Goal: Transaction & Acquisition: Book appointment/travel/reservation

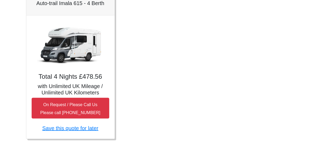
scroll to position [415, 0]
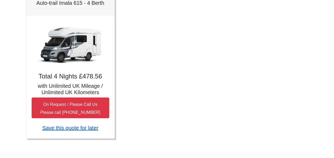
click at [77, 127] on link "Save this quote for later" at bounding box center [70, 127] width 56 height 6
click at [61, 49] on img at bounding box center [70, 44] width 74 height 48
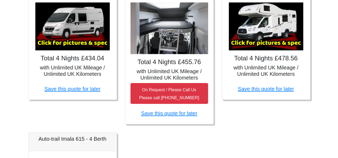
scroll to position [229, 0]
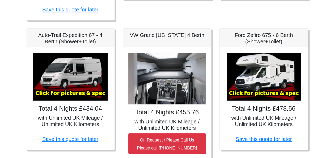
click at [73, 87] on img at bounding box center [70, 77] width 74 height 48
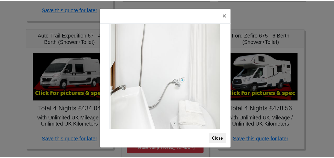
scroll to position [717, 0]
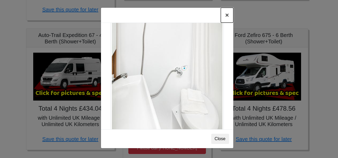
click at [227, 14] on button "×" at bounding box center [227, 15] width 12 height 15
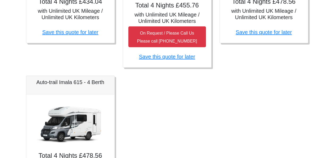
scroll to position [361, 0]
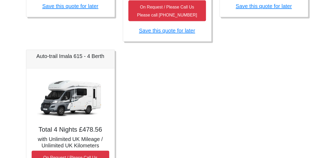
click at [65, 96] on img at bounding box center [70, 98] width 74 height 48
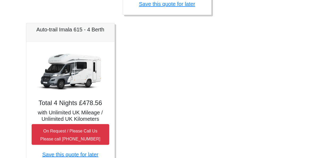
click at [65, 89] on img at bounding box center [70, 71] width 74 height 48
click at [62, 79] on img at bounding box center [70, 71] width 74 height 48
click at [71, 79] on img at bounding box center [70, 71] width 74 height 48
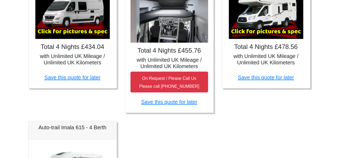
scroll to position [282, 0]
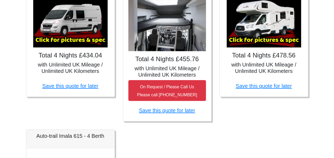
click at [270, 38] on img at bounding box center [263, 23] width 74 height 48
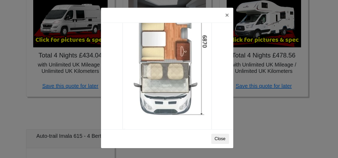
scroll to position [934, 0]
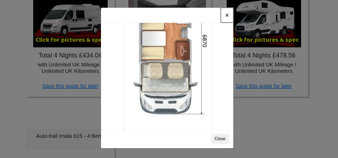
click at [225, 17] on button "×" at bounding box center [227, 15] width 12 height 15
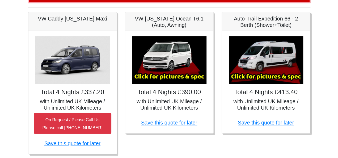
scroll to position [95, 0]
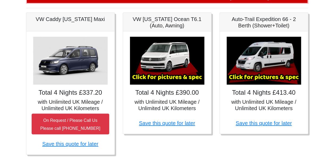
click at [272, 72] on img at bounding box center [263, 61] width 74 height 48
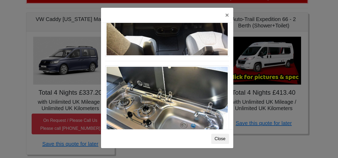
scroll to position [551, 0]
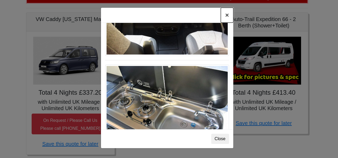
click at [227, 14] on button "×" at bounding box center [227, 15] width 12 height 15
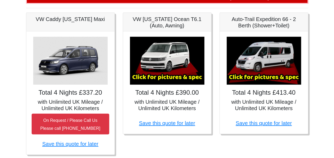
click at [171, 65] on img at bounding box center [167, 61] width 74 height 48
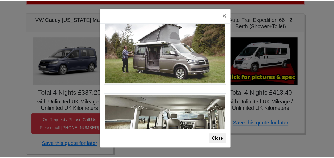
scroll to position [577, 0]
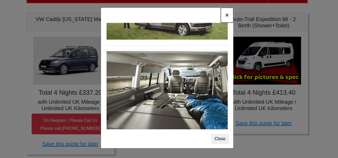
click at [225, 18] on button "×" at bounding box center [227, 15] width 12 height 15
